Goal: Find specific page/section: Find specific page/section

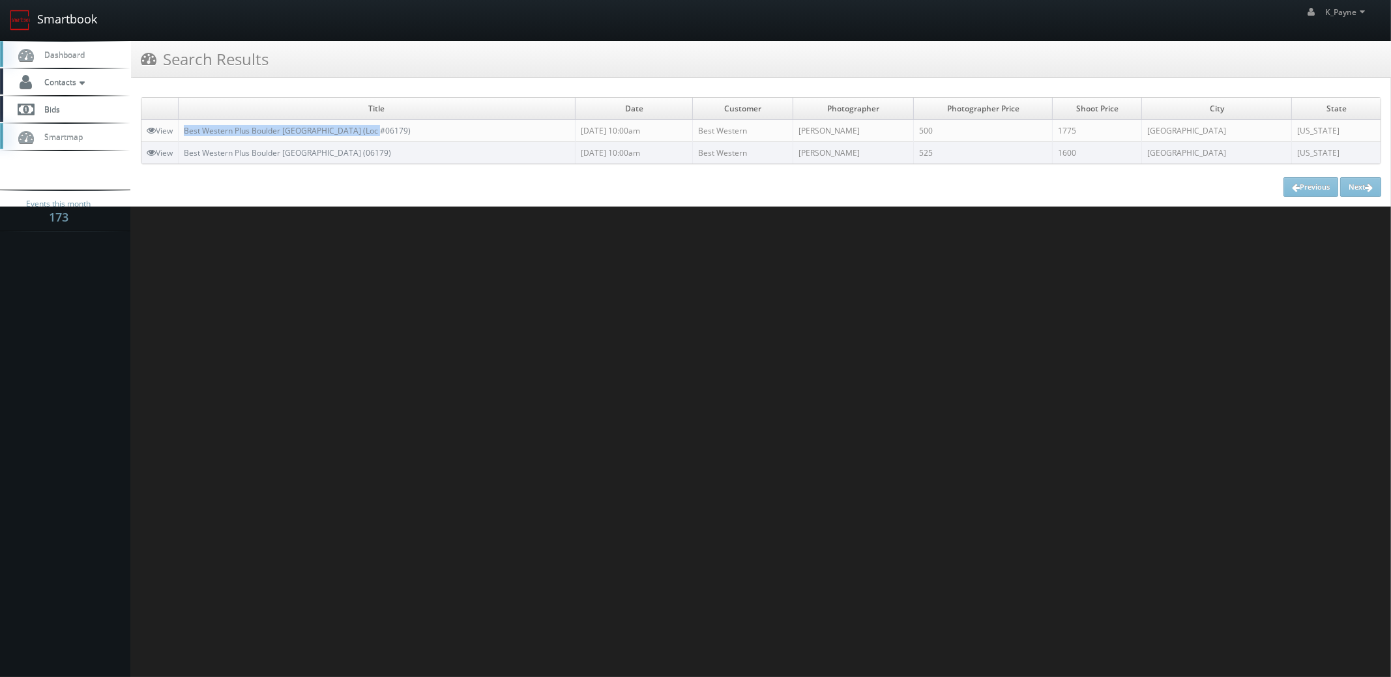
click at [72, 20] on link "Smartbook" at bounding box center [53, 20] width 107 height 40
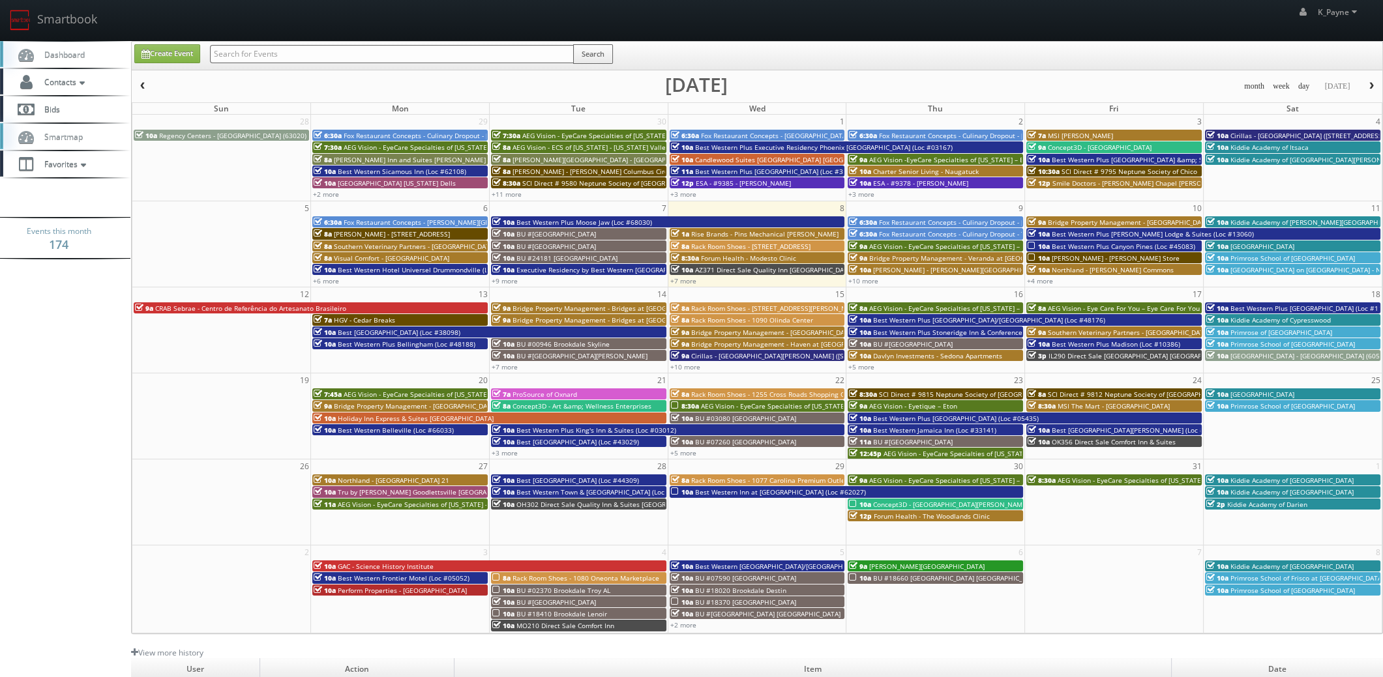
click at [254, 54] on input "text" at bounding box center [392, 54] width 364 height 18
type input "61086"
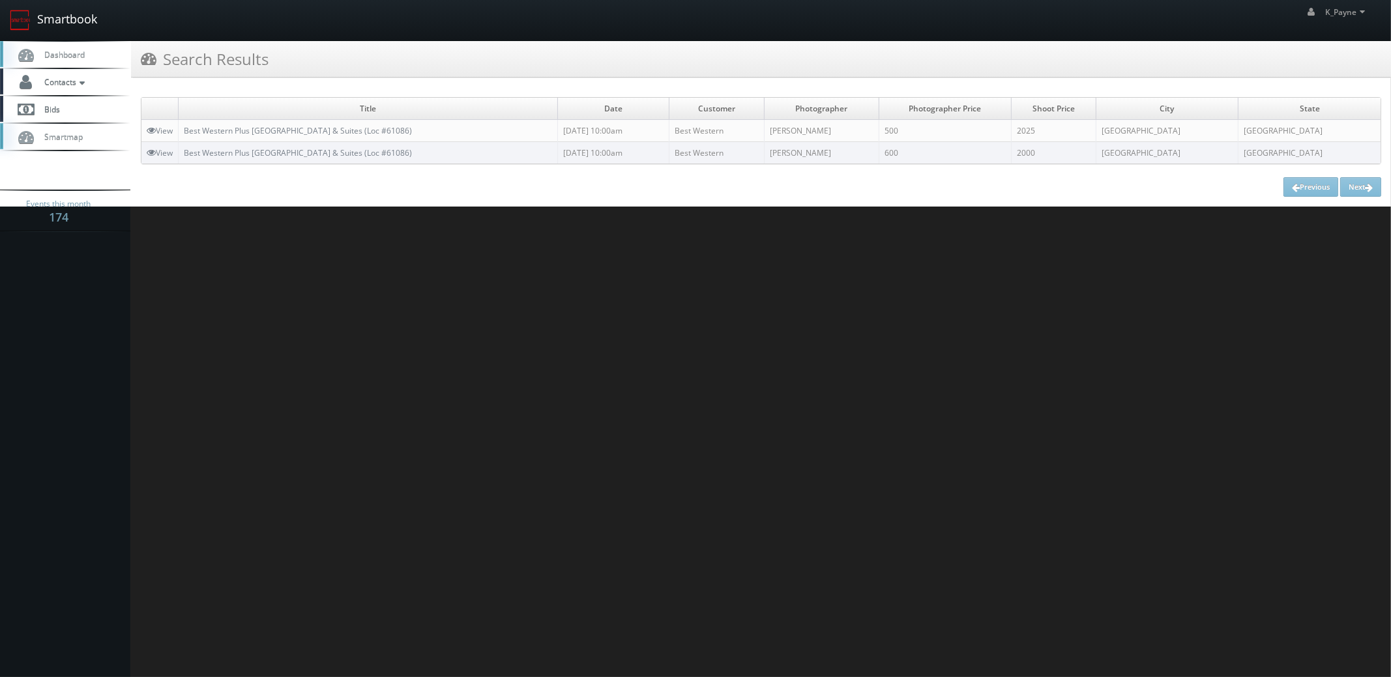
click at [71, 23] on link "Smartbook" at bounding box center [53, 20] width 107 height 40
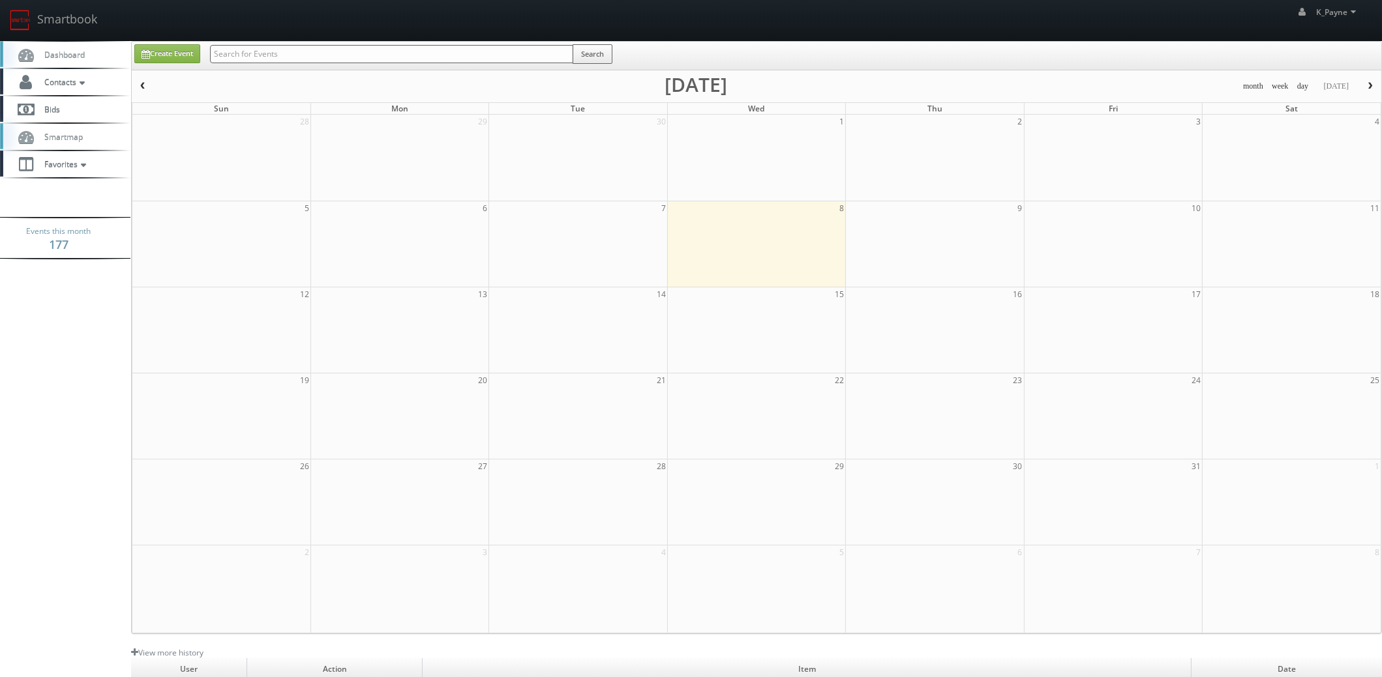
click at [235, 58] on input "text" at bounding box center [391, 54] width 363 height 18
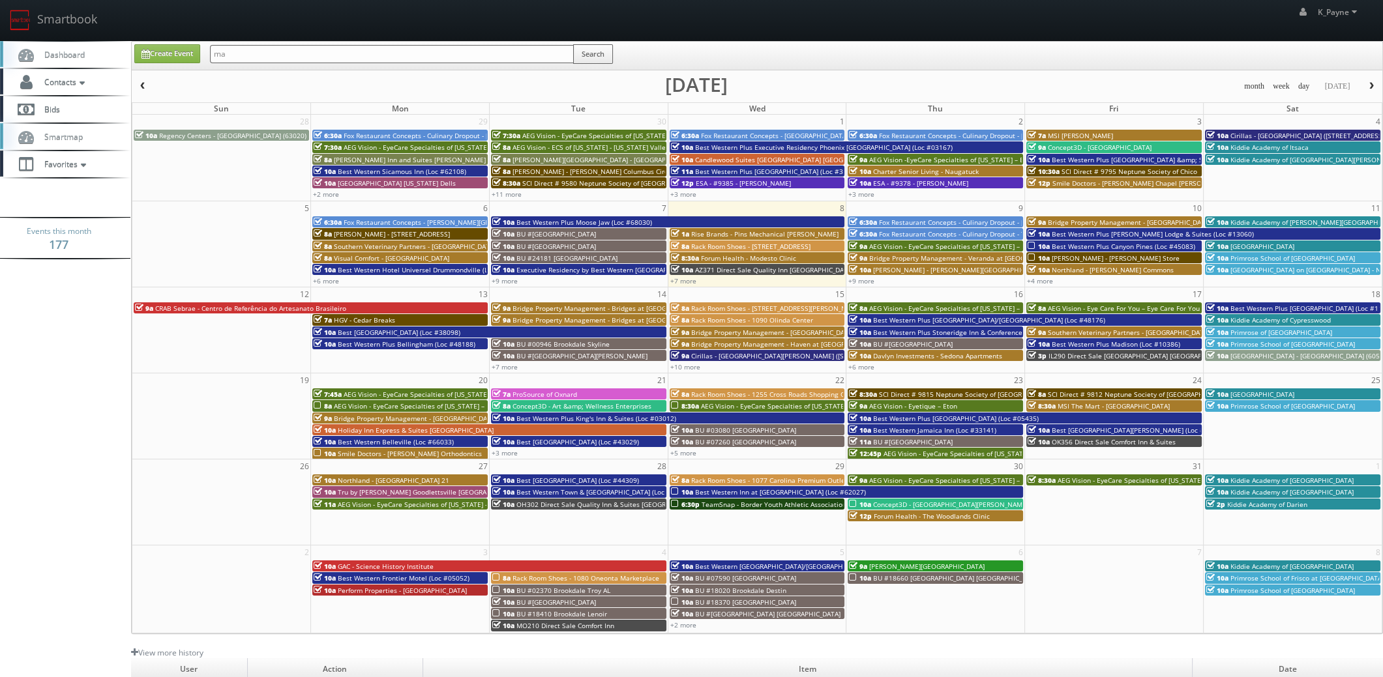
type input "m"
type input "mac"
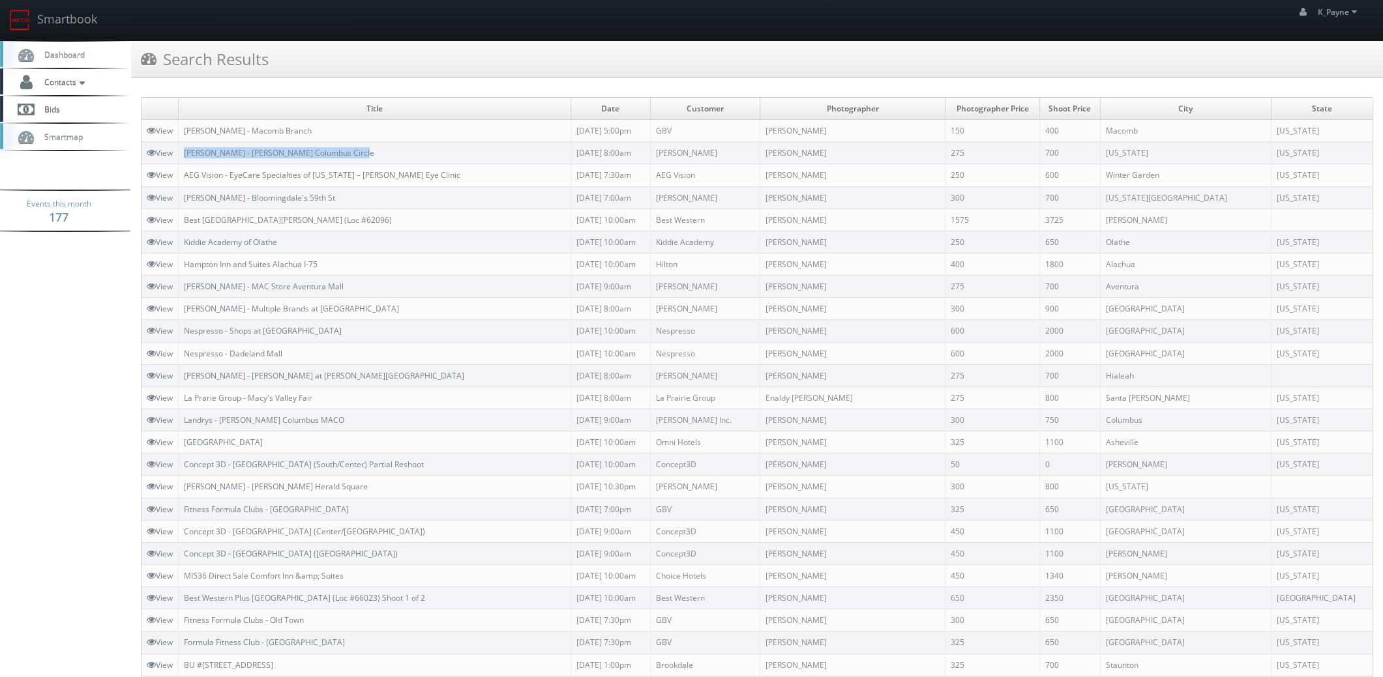
drag, startPoint x: 372, startPoint y: 151, endPoint x: 183, endPoint y: 162, distance: 188.8
click at [183, 162] on td "[PERSON_NAME] - [PERSON_NAME] Columbus Circle" at bounding box center [375, 153] width 393 height 22
copy link "[PERSON_NAME] - [PERSON_NAME] Columbus Circle"
click at [78, 19] on link "Smartbook" at bounding box center [53, 20] width 107 height 40
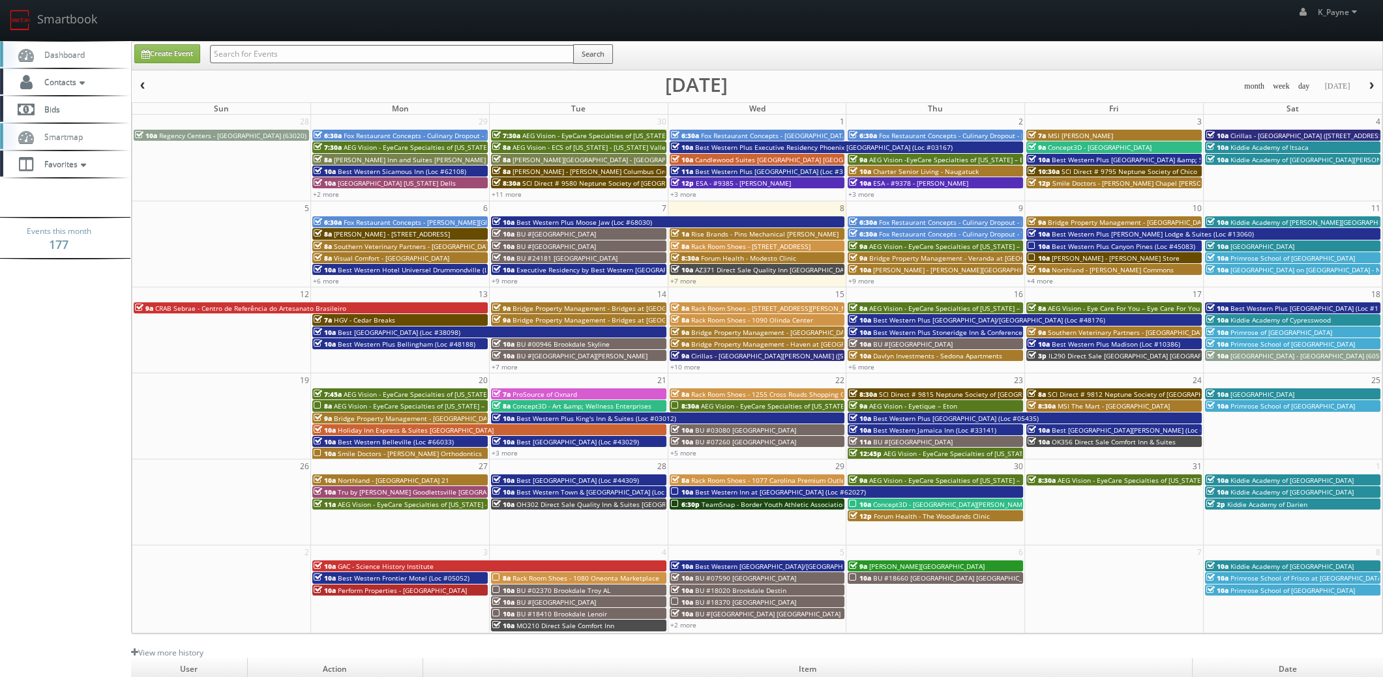
click at [275, 46] on input "text" at bounding box center [392, 54] width 364 height 18
type input "61086"
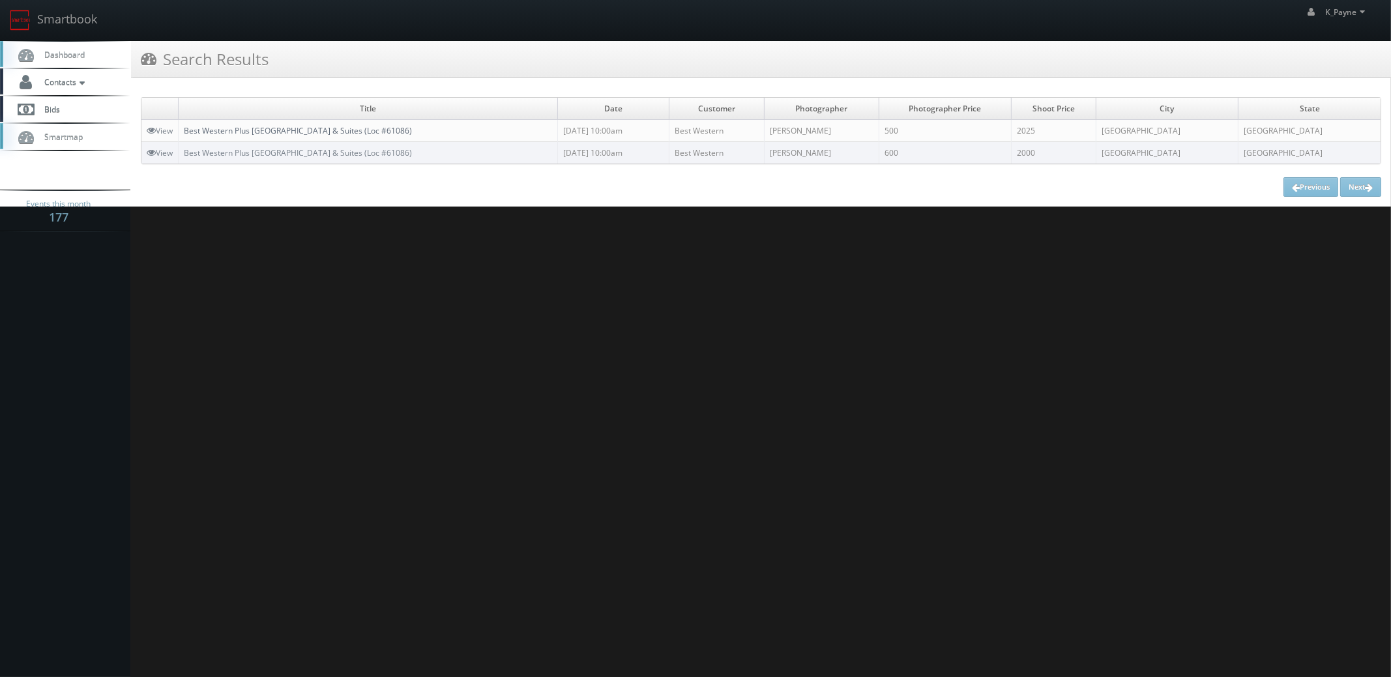
click at [294, 130] on link "Best Western Plus [GEOGRAPHIC_DATA] & Suites (Loc #61086)" at bounding box center [298, 130] width 228 height 11
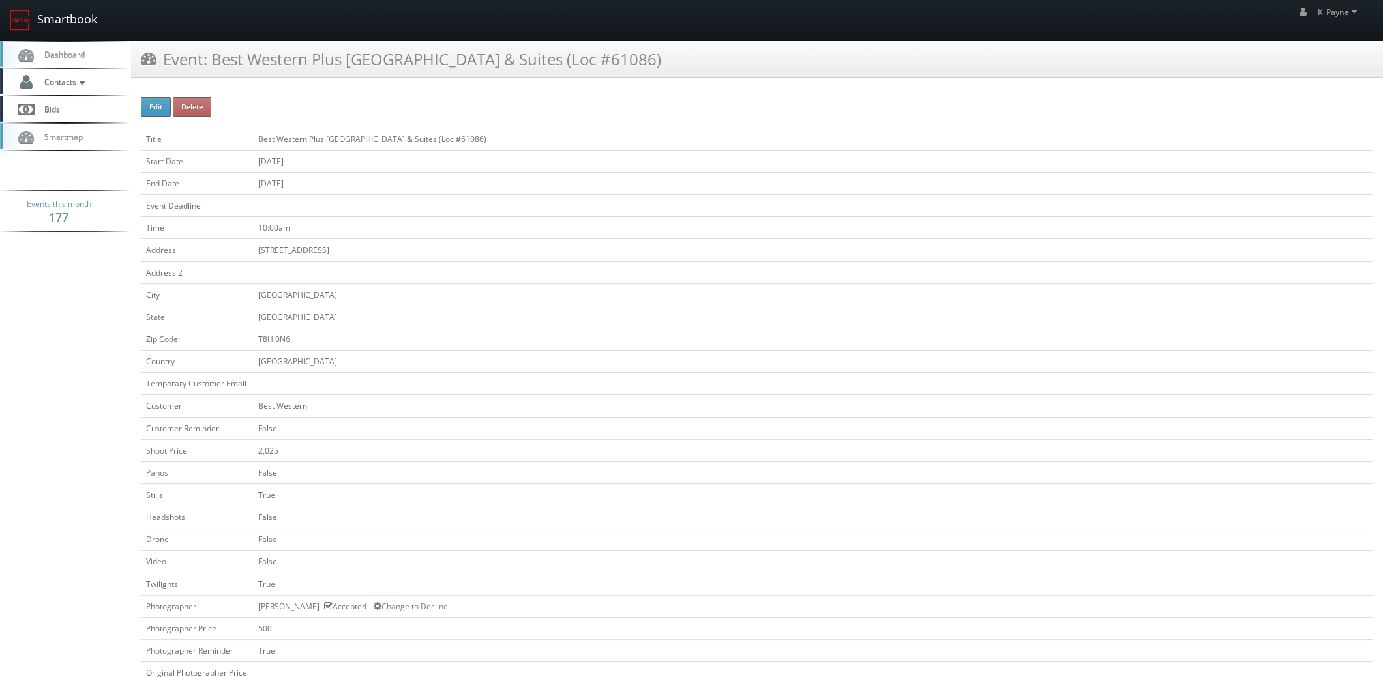
click at [80, 14] on link "Smartbook" at bounding box center [53, 20] width 107 height 40
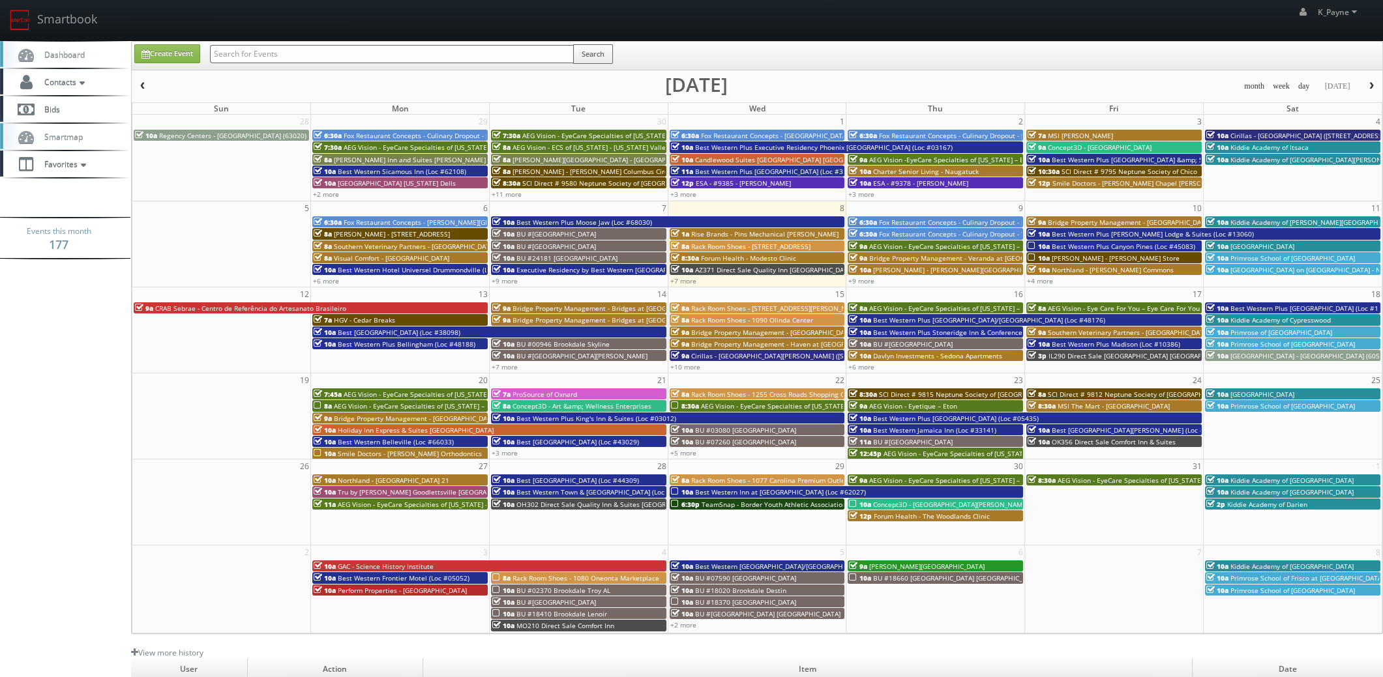
click at [329, 52] on input "text" at bounding box center [392, 54] width 364 height 18
type input "cnb18"
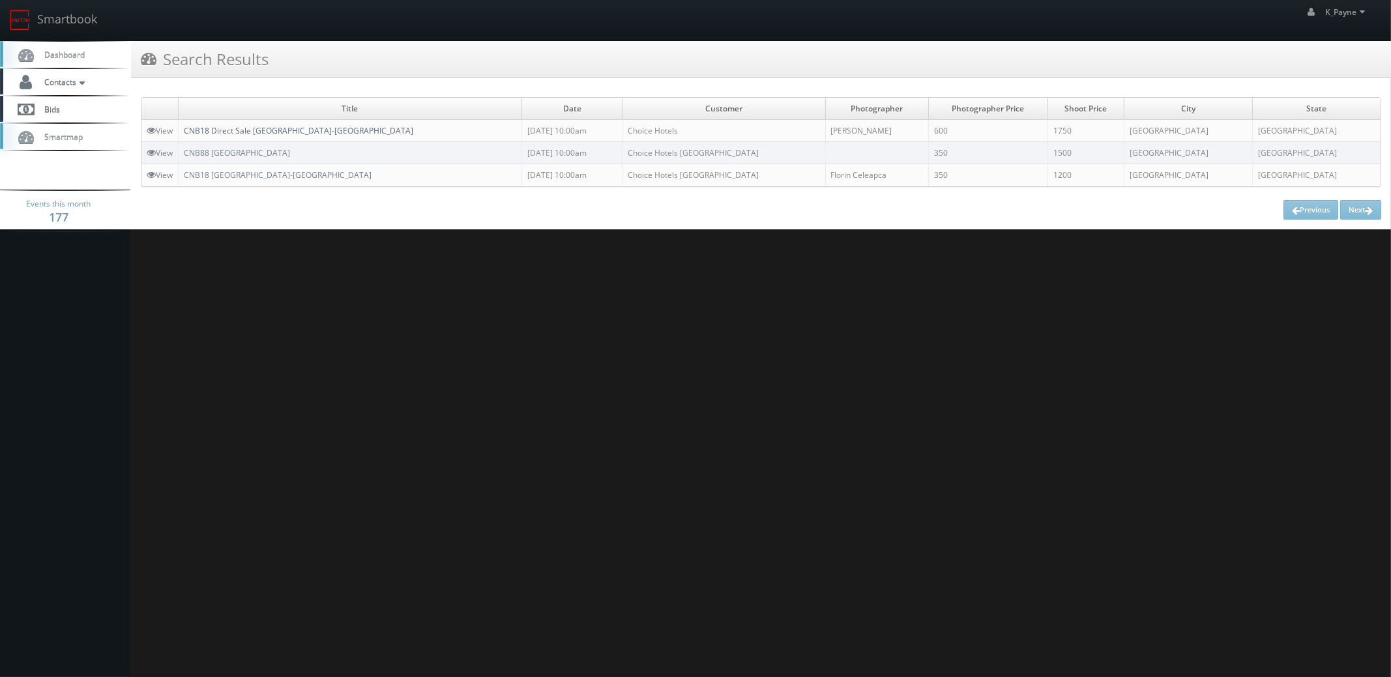
click at [284, 129] on link "CNB18 Direct Sale [GEOGRAPHIC_DATA]-[GEOGRAPHIC_DATA]" at bounding box center [299, 130] width 230 height 11
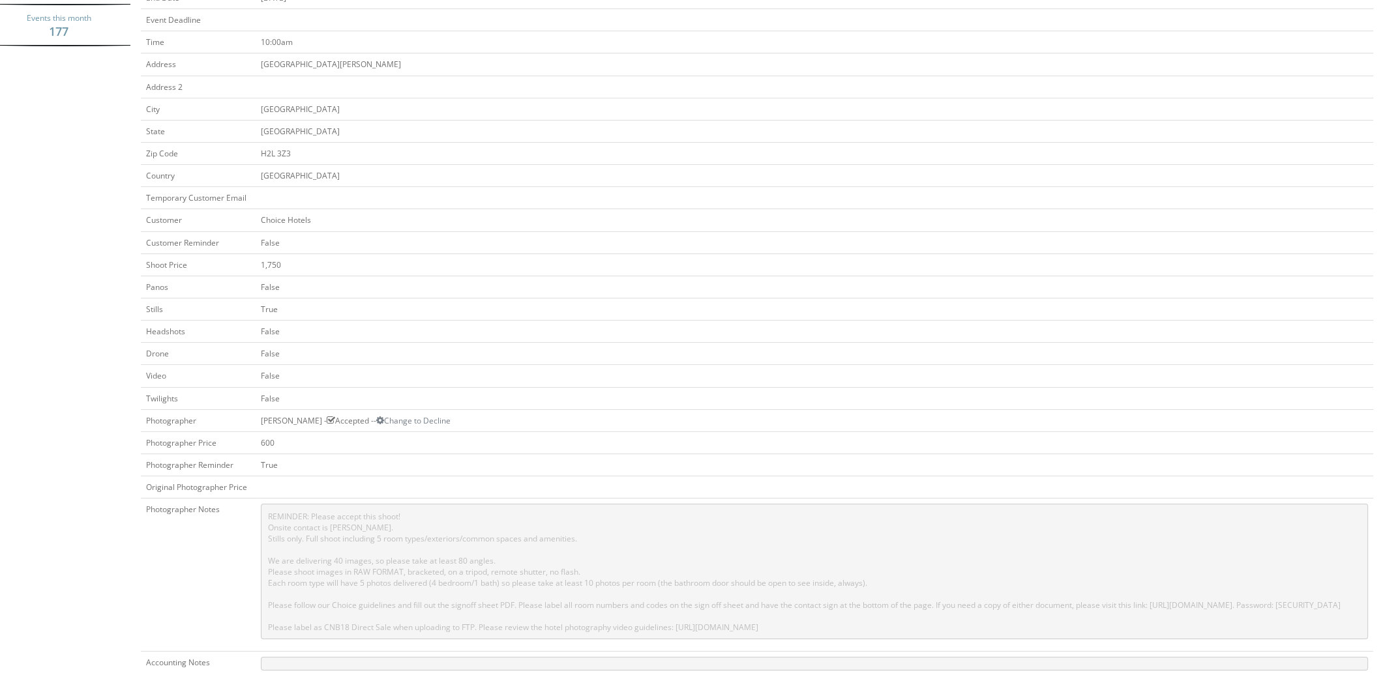
scroll to position [456, 0]
